Goal: Task Accomplishment & Management: Manage account settings

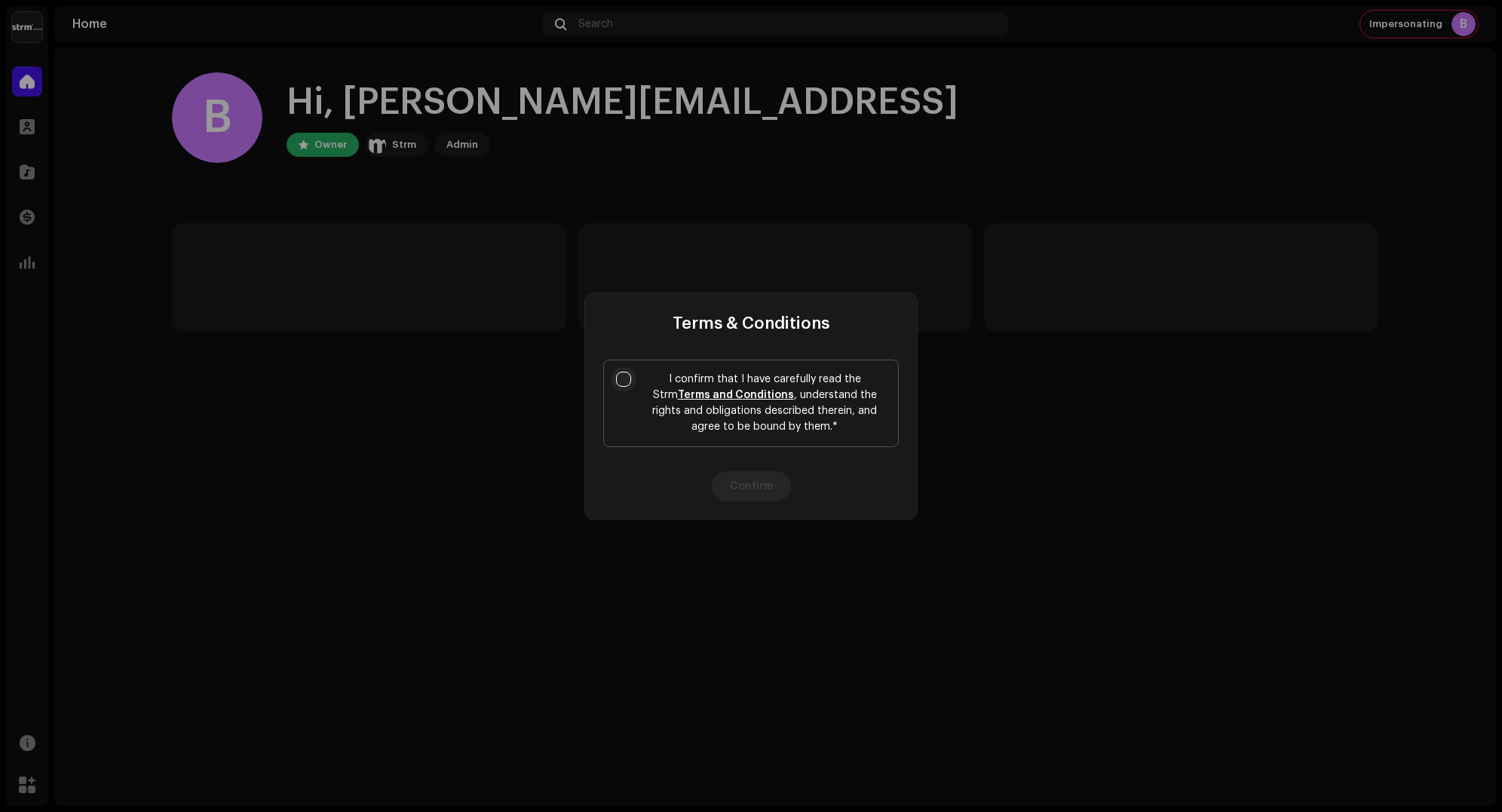
click at [626, 383] on input "I confirm that I have carefully read the Strm Terms and Conditions , understand…" at bounding box center [623, 379] width 15 height 15
checkbox input "true"
click at [719, 495] on button "Confirm" at bounding box center [751, 486] width 79 height 30
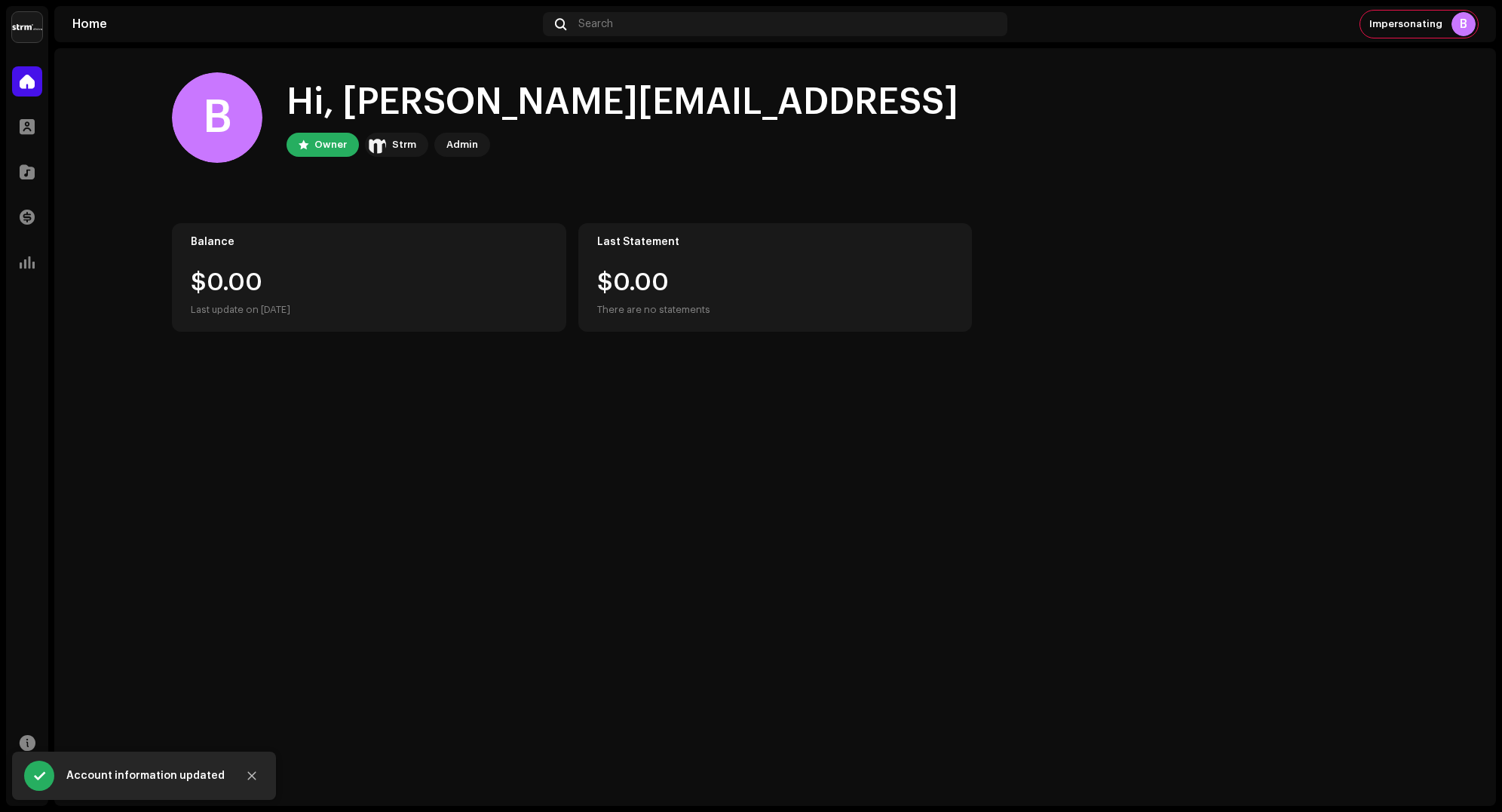
click at [38, 31] on img at bounding box center [27, 27] width 30 height 30
click at [149, 99] on div "B Hi, [PERSON_NAME][EMAIL_ADDRESS] Owner Strm Admin Balance $0.00 Last update o…" at bounding box center [774, 202] width 1254 height 307
click at [32, 36] on img at bounding box center [27, 27] width 30 height 30
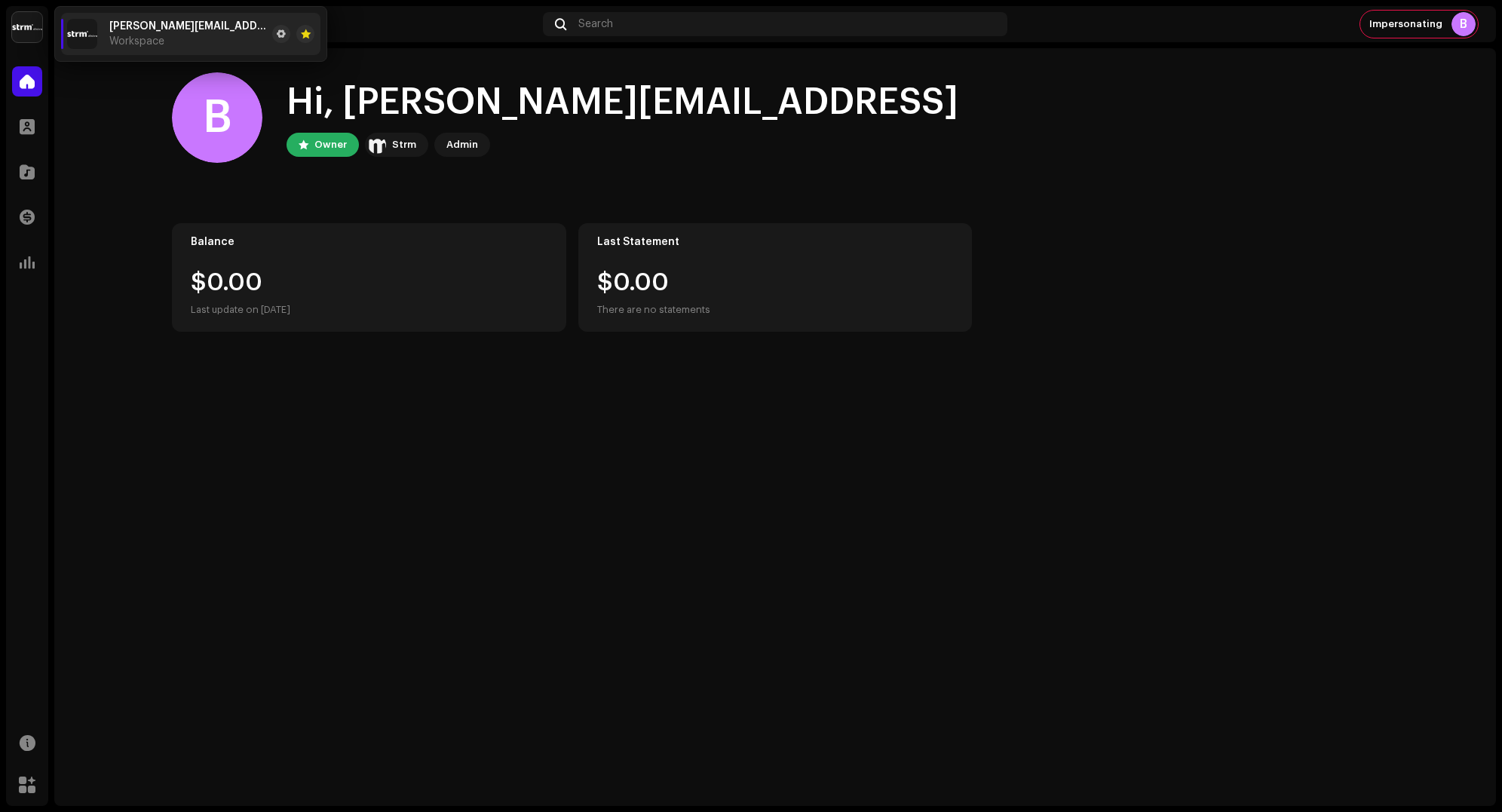
click at [64, 102] on home-home "B Hi, [PERSON_NAME][EMAIL_ADDRESS] Owner Strm Admin Balance $0.00 Last update o…" at bounding box center [774, 202] width 1441 height 307
click at [1456, 39] on div "Home Search Impersonating B" at bounding box center [774, 24] width 1441 height 36
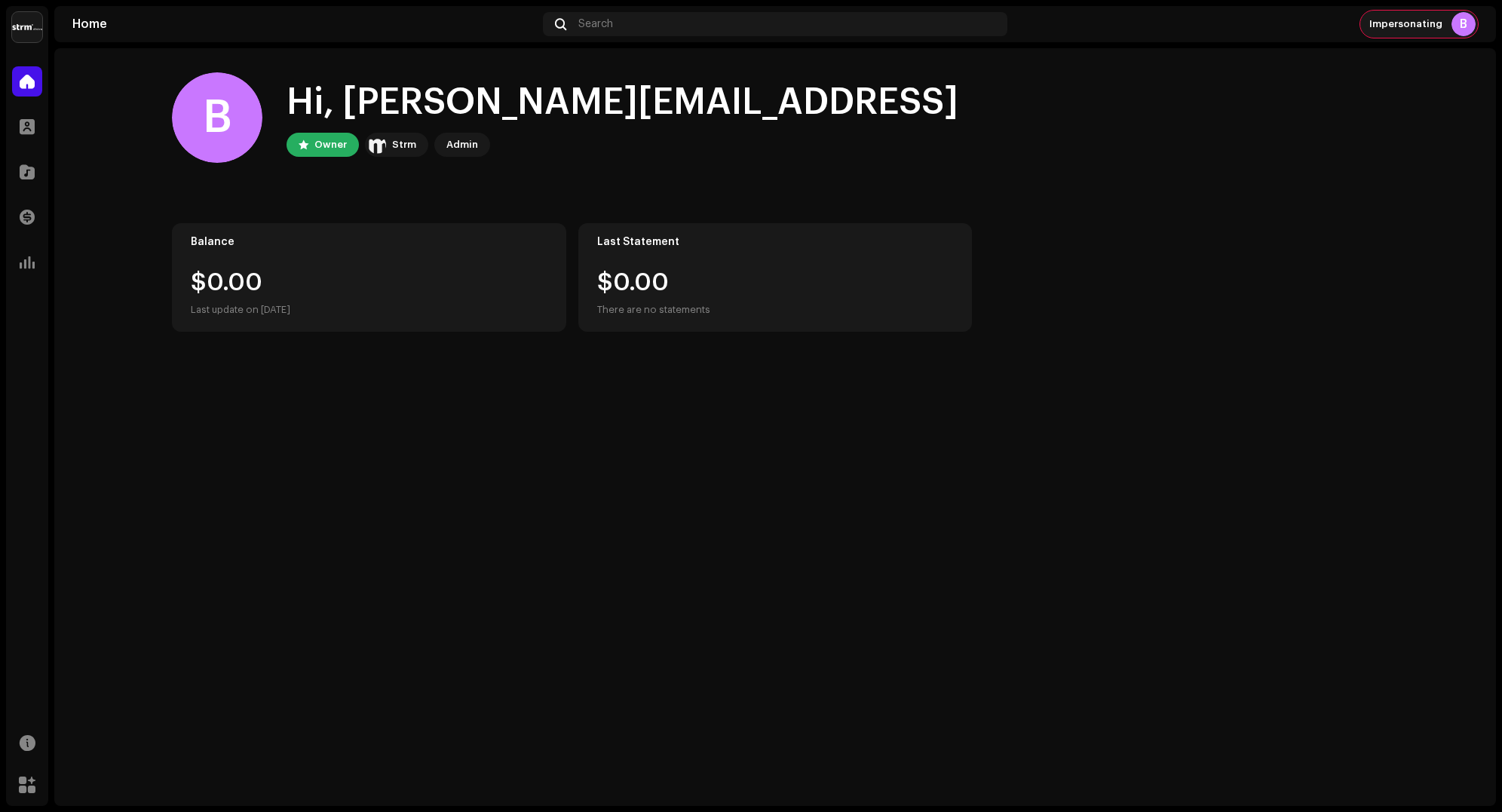
click at [1447, 29] on div "Impersonating B" at bounding box center [1419, 23] width 118 height 27
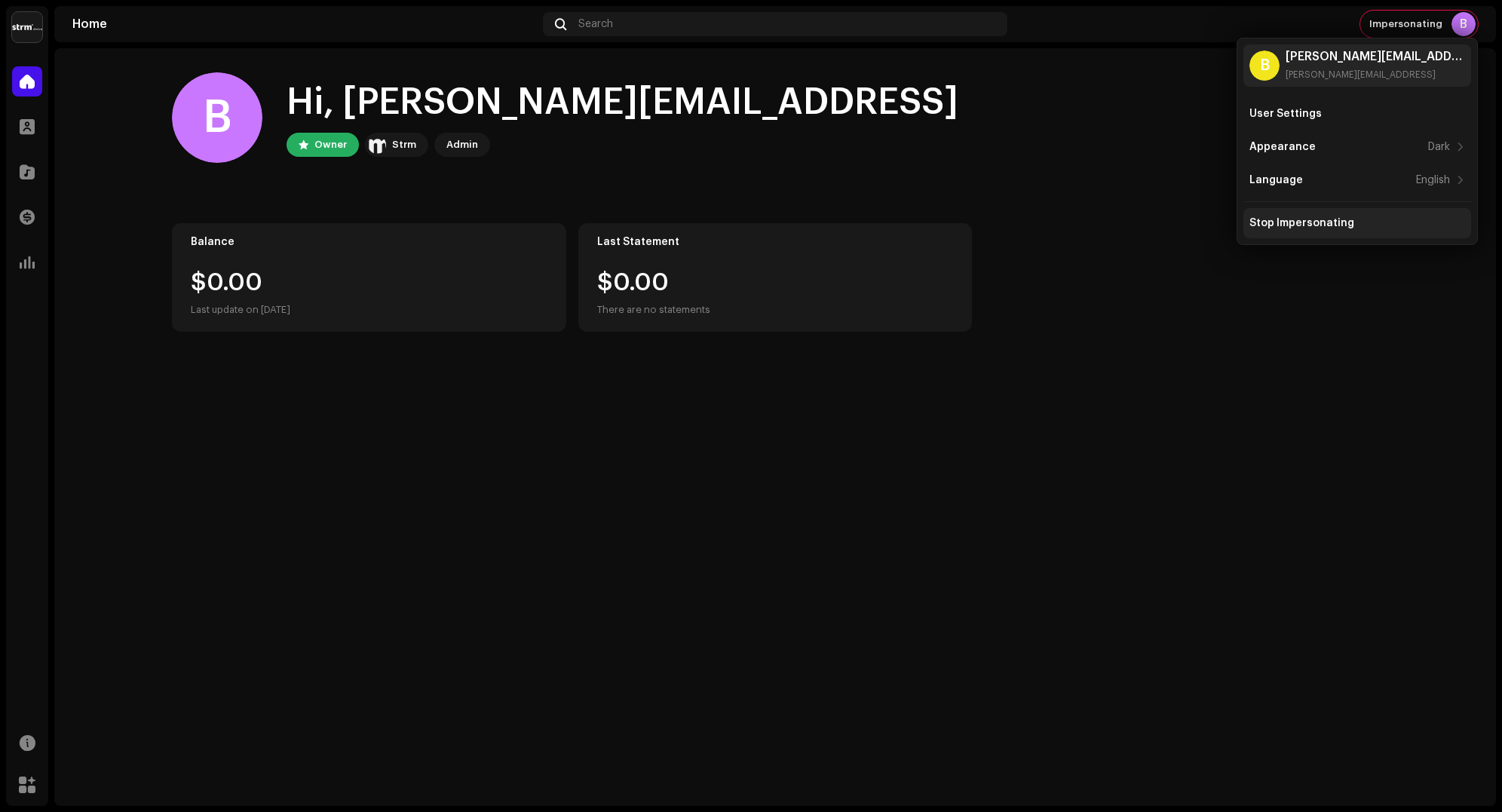
click at [1295, 223] on div "Stop Impersonating" at bounding box center [1301, 223] width 105 height 12
